Goal: Obtain resource: Download file/media

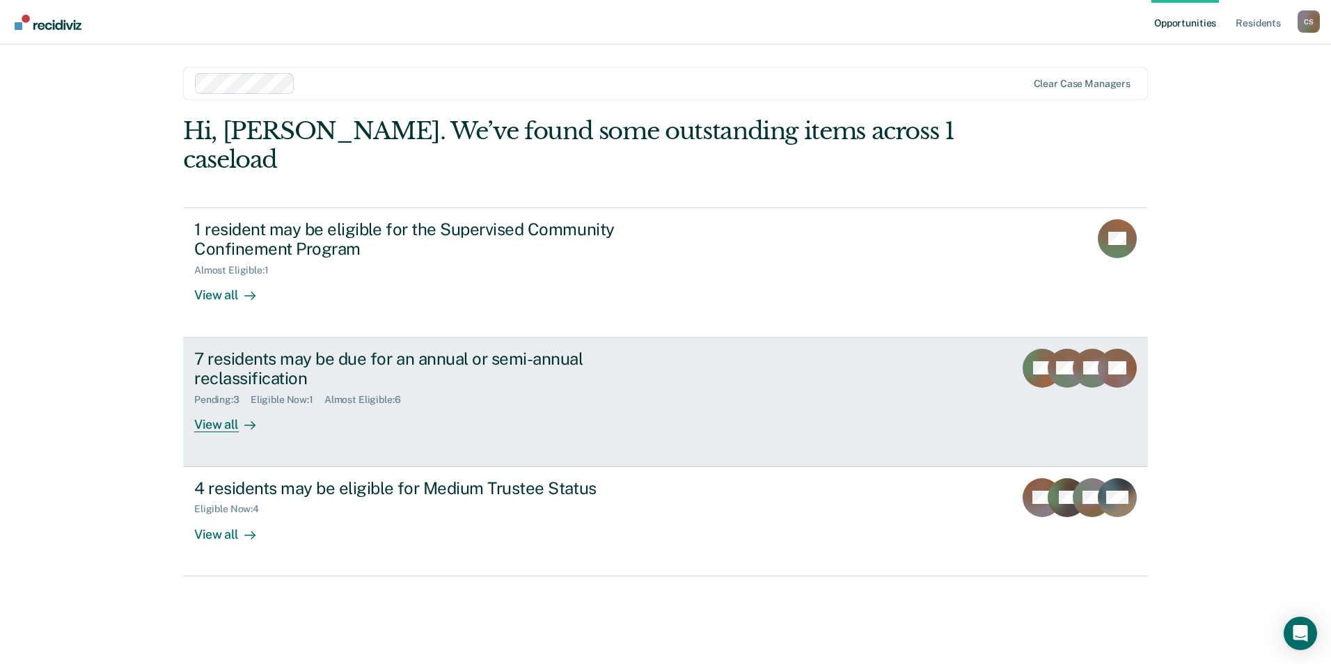
click at [205, 394] on div "Pending : 3" at bounding box center [222, 400] width 56 height 12
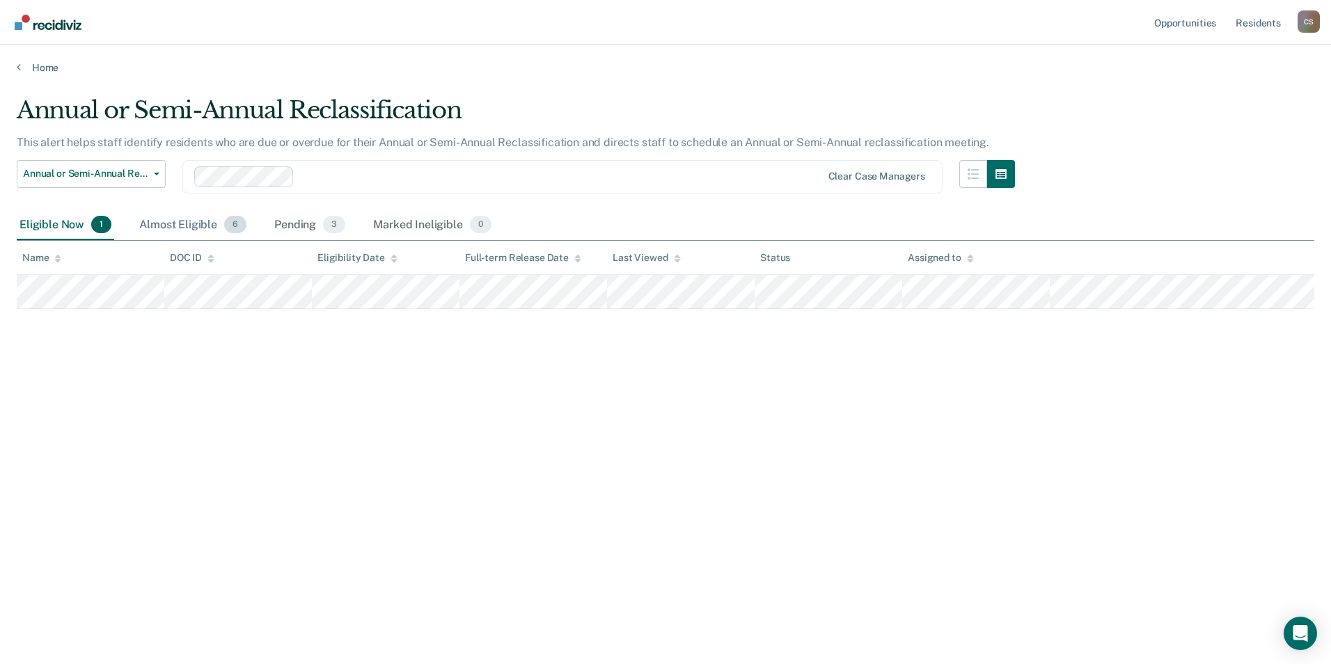
click at [184, 230] on div "Almost Eligible 6" at bounding box center [192, 225] width 113 height 31
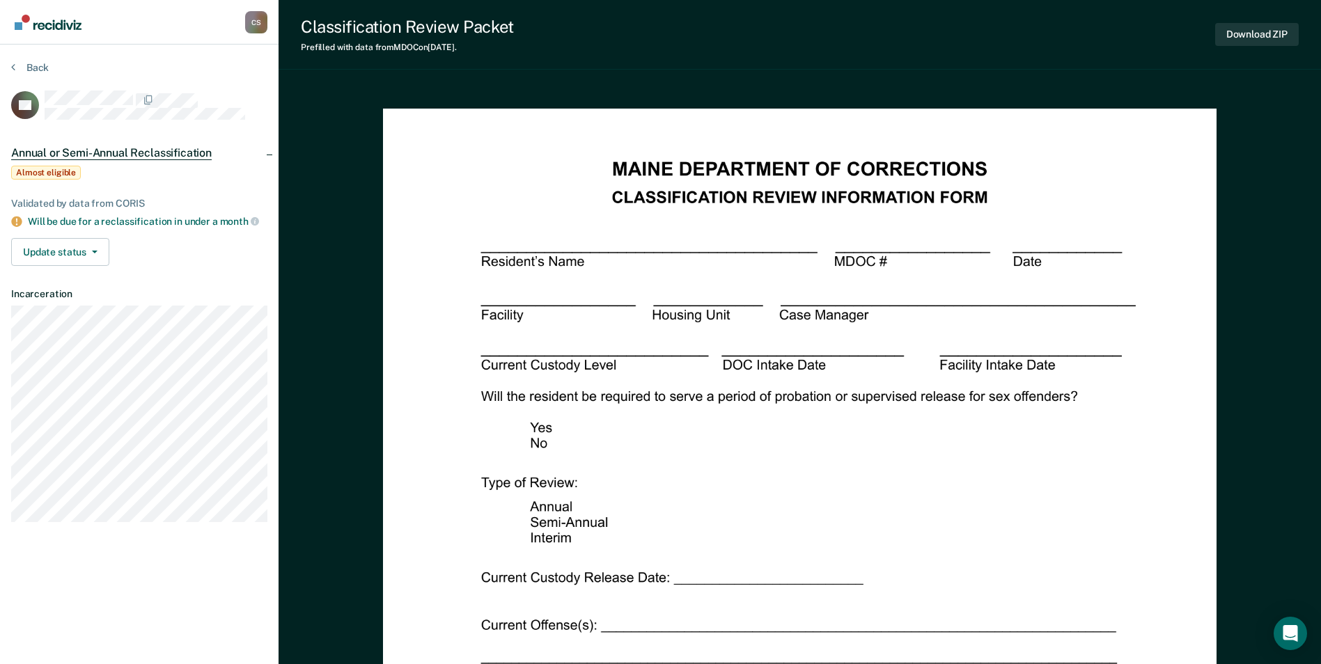
click at [1261, 21] on div "Download ZIP" at bounding box center [1257, 35] width 84 height 36
click at [1252, 35] on button "Download ZIP" at bounding box center [1257, 34] width 84 height 23
